Goal: Information Seeking & Learning: Learn about a topic

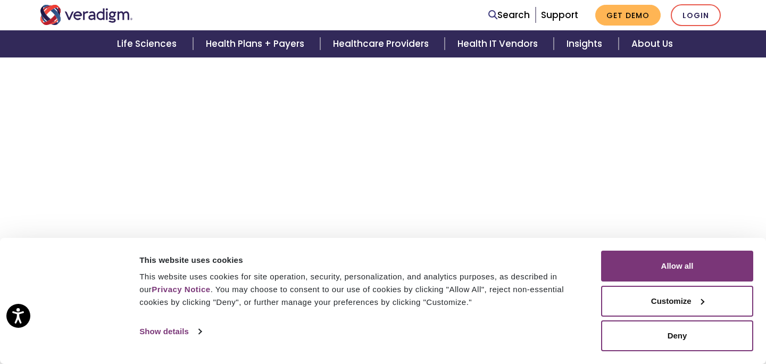
scroll to position [2064, 0]
click at [116, 16] on img "Veradigm logo" at bounding box center [86, 15] width 93 height 20
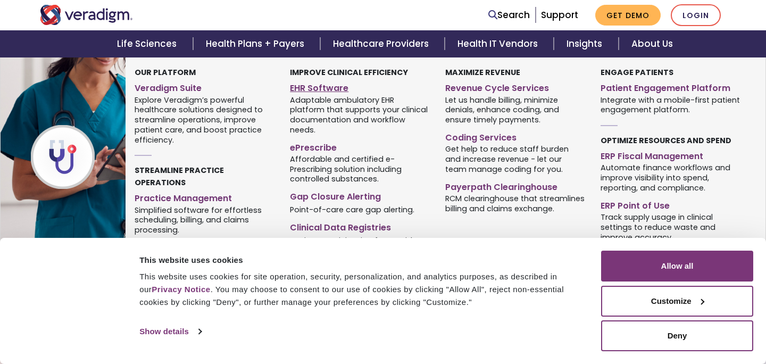
scroll to position [1536, 0]
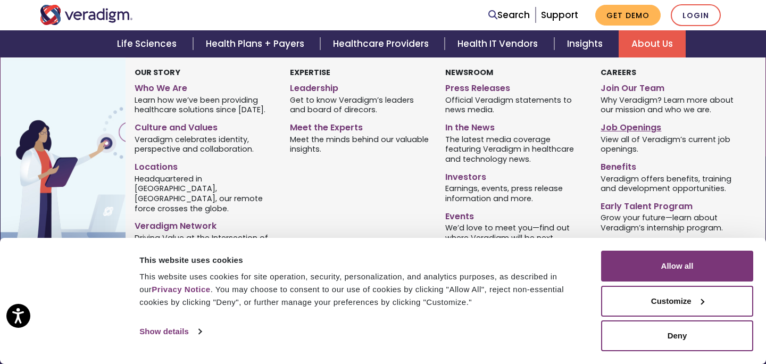
click at [620, 124] on link "Job Openings" at bounding box center [669, 125] width 139 height 15
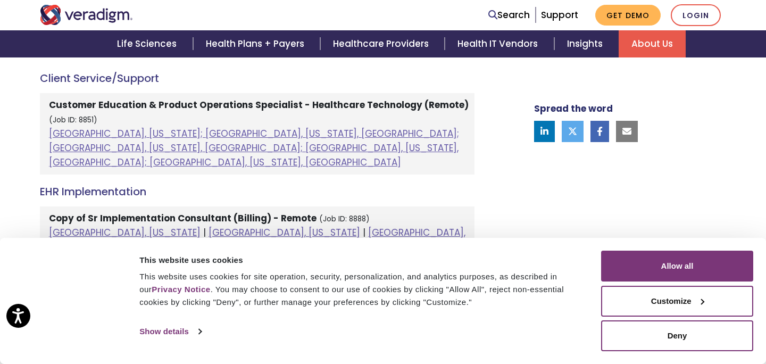
scroll to position [626, 0]
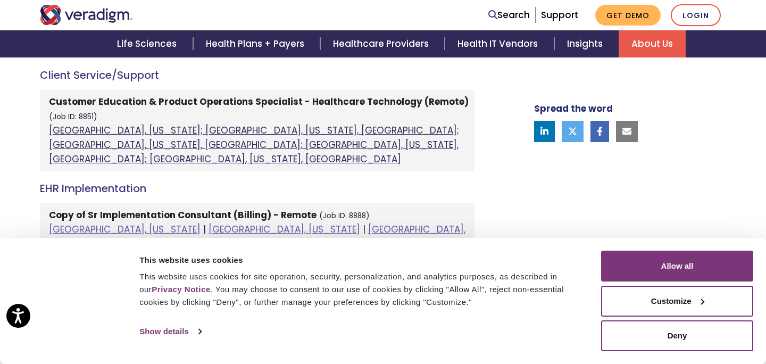
click at [294, 145] on link "[GEOGRAPHIC_DATA], [US_STATE]; [GEOGRAPHIC_DATA], [US_STATE], [GEOGRAPHIC_DATA]…" at bounding box center [254, 144] width 410 height 41
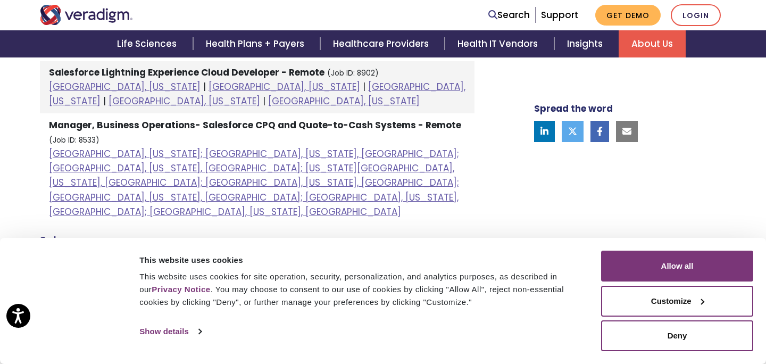
scroll to position [858, 0]
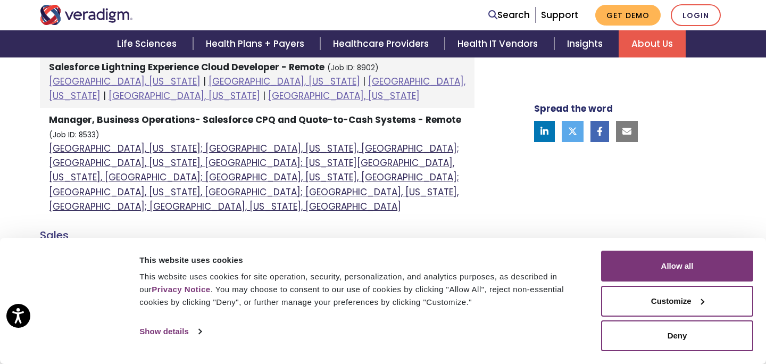
click at [294, 144] on link "[GEOGRAPHIC_DATA], [US_STATE]; [GEOGRAPHIC_DATA], [US_STATE], [GEOGRAPHIC_DATA]…" at bounding box center [254, 177] width 410 height 71
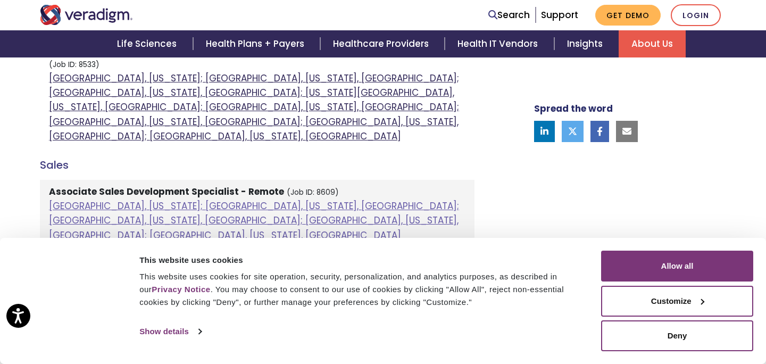
scroll to position [929, 0]
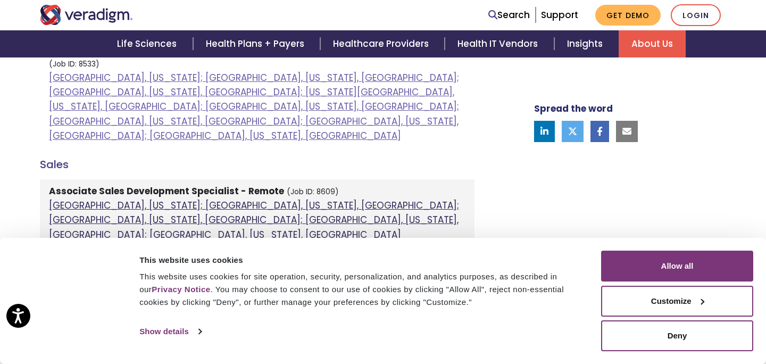
click at [291, 199] on link "[GEOGRAPHIC_DATA], [US_STATE]; [GEOGRAPHIC_DATA], [US_STATE], [GEOGRAPHIC_DATA]…" at bounding box center [254, 219] width 410 height 41
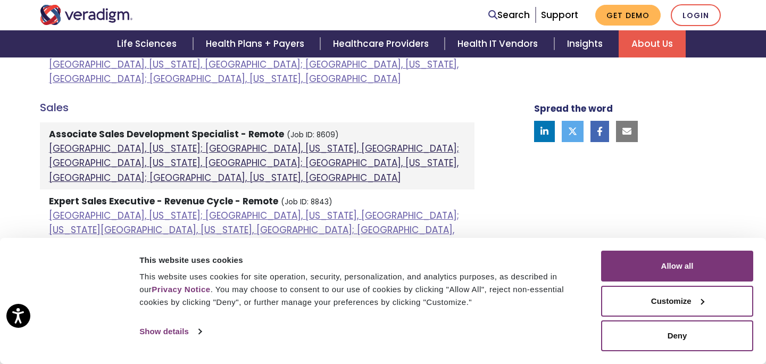
scroll to position [989, 0]
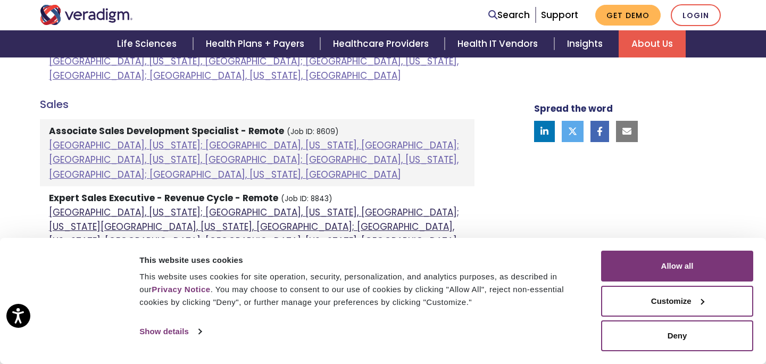
click at [291, 206] on link "[GEOGRAPHIC_DATA], [US_STATE]; [GEOGRAPHIC_DATA], [US_STATE], [GEOGRAPHIC_DATA]…" at bounding box center [254, 226] width 410 height 41
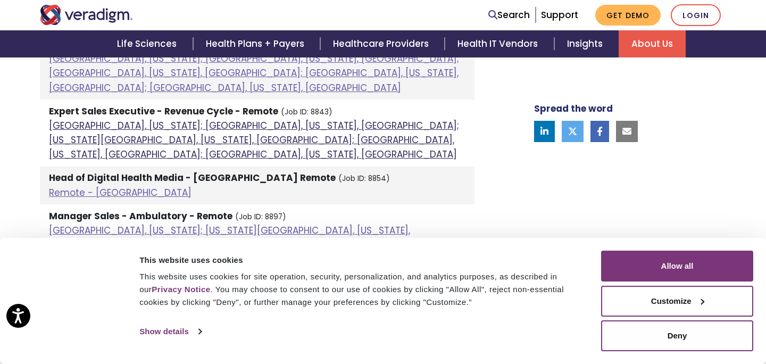
scroll to position [1076, 0]
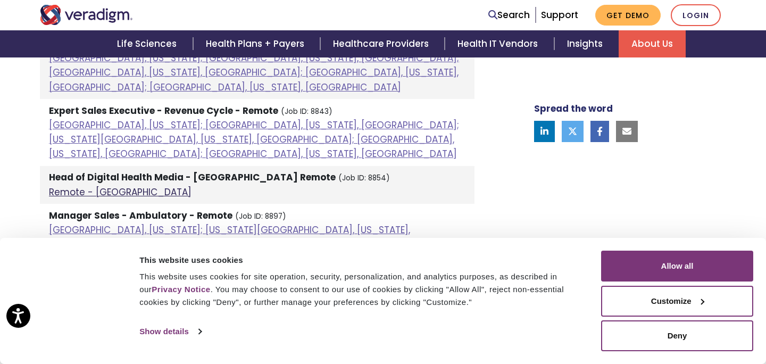
click at [95, 186] on link "Remote - [GEOGRAPHIC_DATA]" at bounding box center [120, 192] width 143 height 13
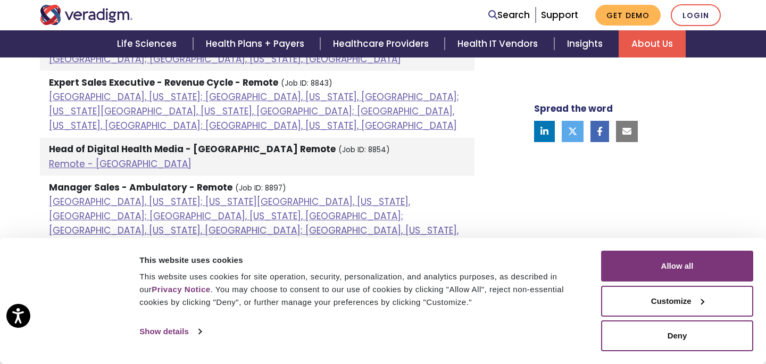
scroll to position [1108, 0]
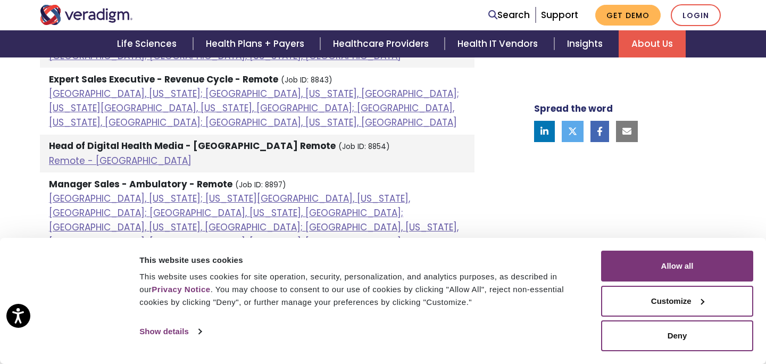
click at [191, 273] on link "[GEOGRAPHIC_DATA], [US_STATE]; [GEOGRAPHIC_DATA], [US_STATE], [GEOGRAPHIC_DATA]…" at bounding box center [254, 308] width 410 height 71
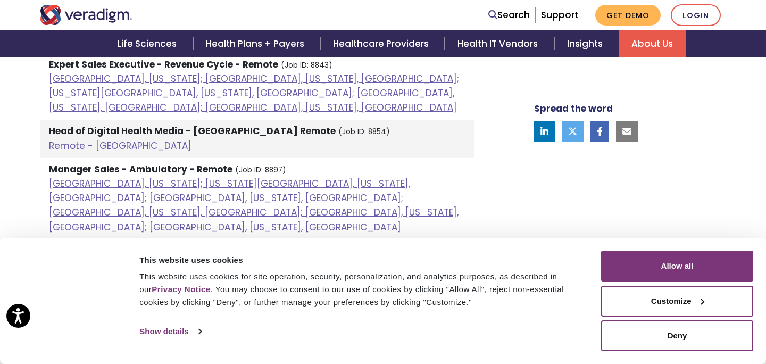
scroll to position [1117, 0]
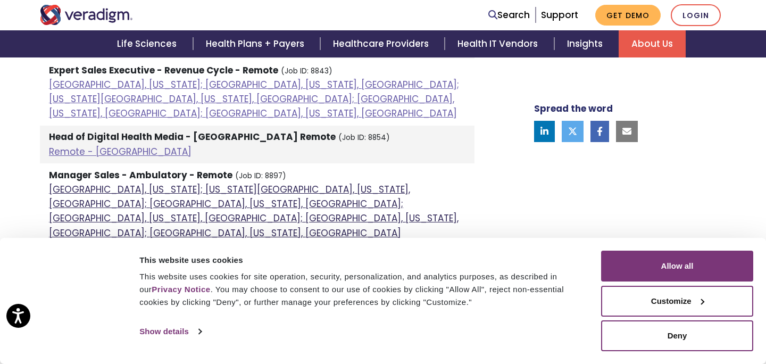
click at [197, 183] on link "[GEOGRAPHIC_DATA], [US_STATE]; [US_STATE][GEOGRAPHIC_DATA], [US_STATE], [GEOGRA…" at bounding box center [253, 211] width 409 height 56
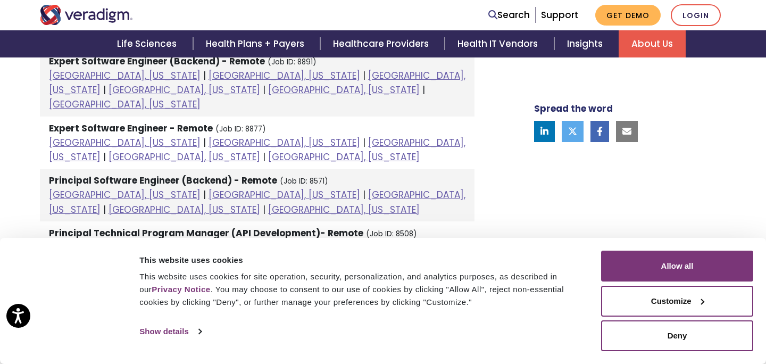
scroll to position [1438, 0]
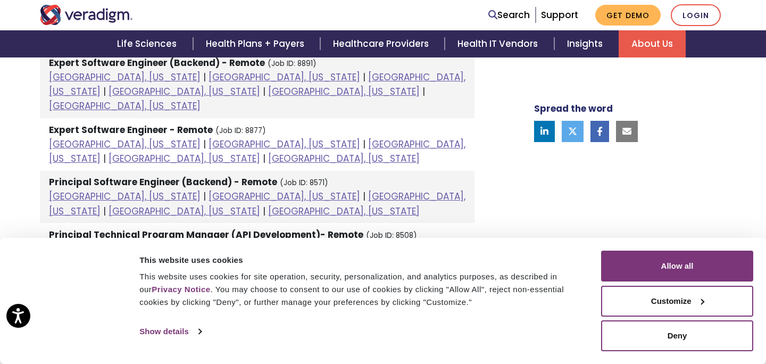
click at [213, 338] on link "[GEOGRAPHIC_DATA], [US_STATE]" at bounding box center [257, 351] width 416 height 27
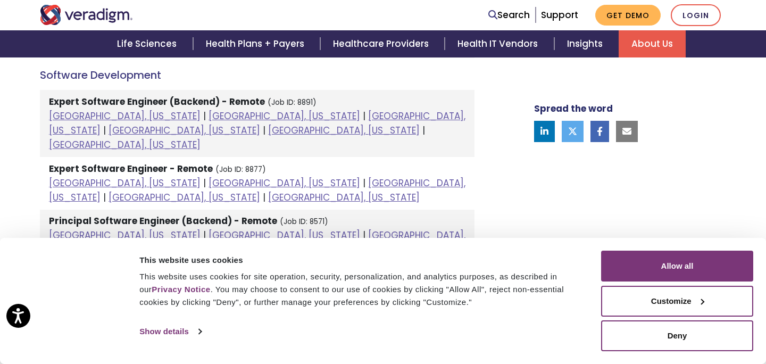
scroll to position [1398, 0]
